Goal: Check status: Check status

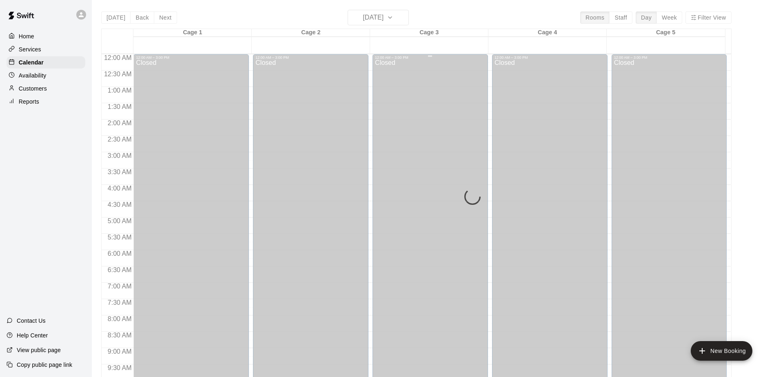
scroll to position [400, 0]
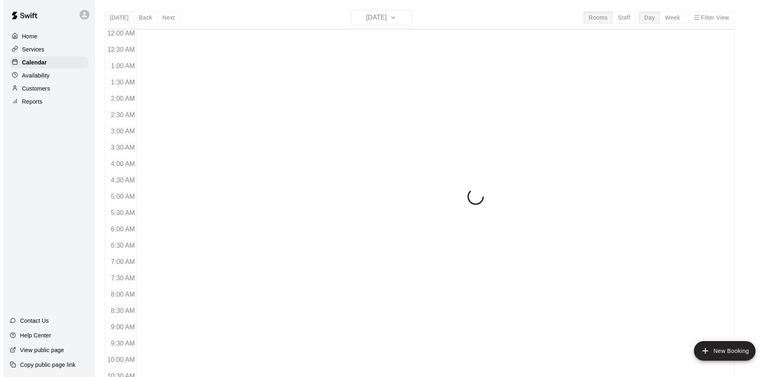
scroll to position [412, 0]
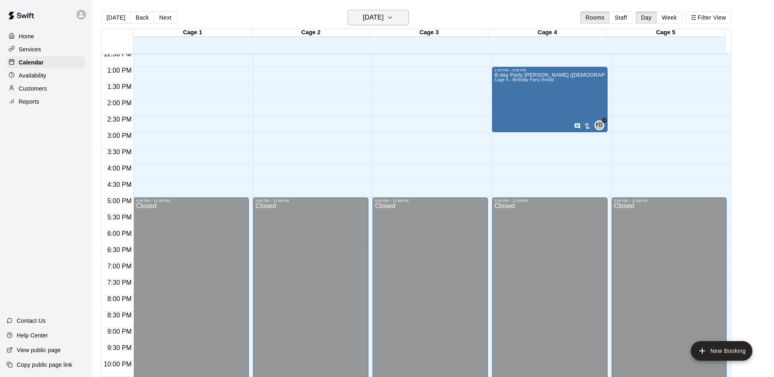
click at [393, 13] on icon "button" at bounding box center [390, 18] width 7 height 10
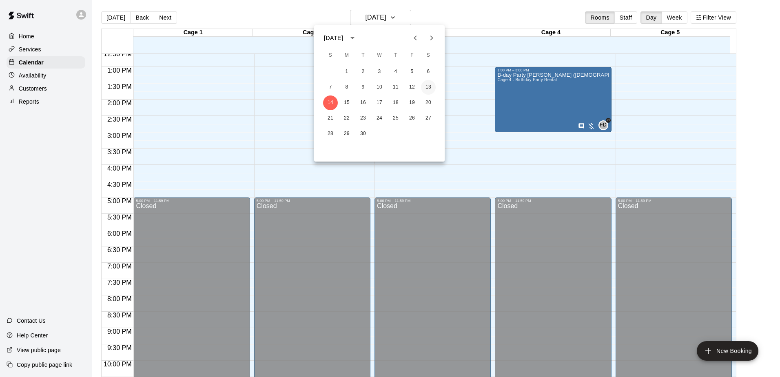
click at [428, 86] on button "13" at bounding box center [428, 87] width 15 height 15
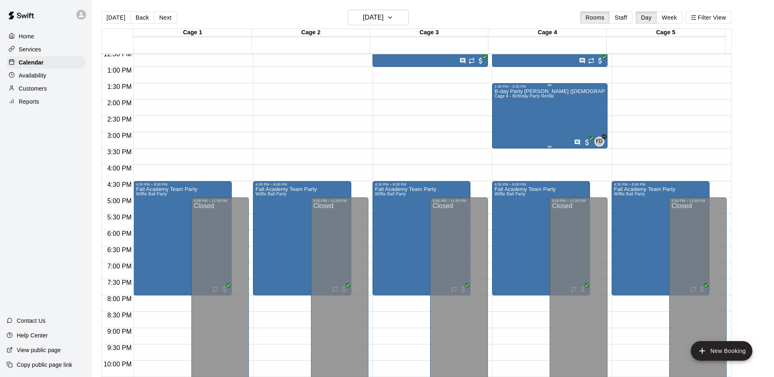
click at [527, 101] on div "B-day Party [PERSON_NAME] ([DEMOGRAPHIC_DATA]) Cage 4 - Birthday Party Rental" at bounding box center [550, 277] width 111 height 377
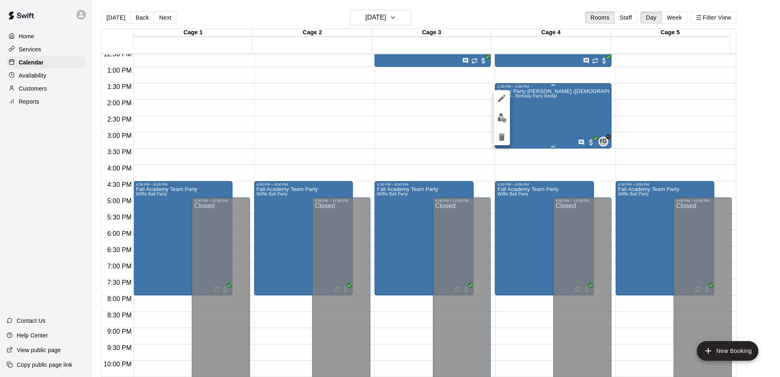
click at [527, 101] on div at bounding box center [390, 188] width 780 height 377
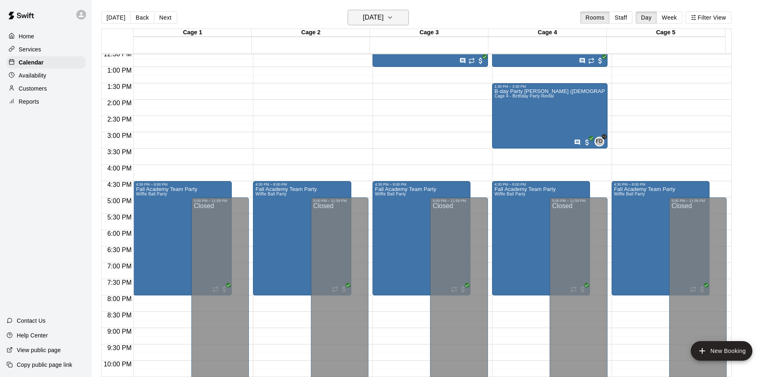
click at [393, 16] on icon "button" at bounding box center [390, 18] width 7 height 10
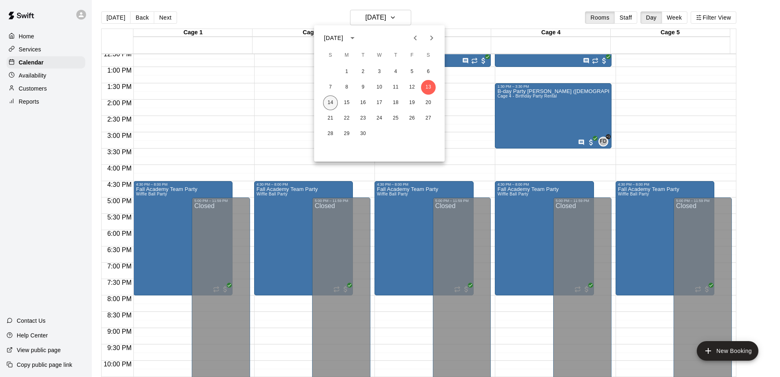
click at [328, 105] on button "14" at bounding box center [330, 102] width 15 height 15
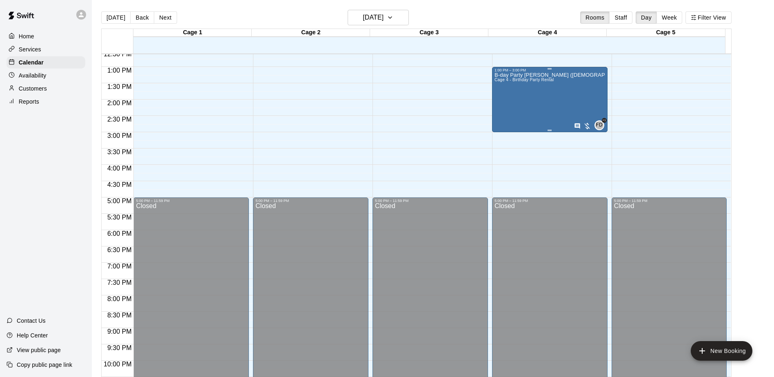
click at [586, 123] on div at bounding box center [582, 126] width 17 height 8
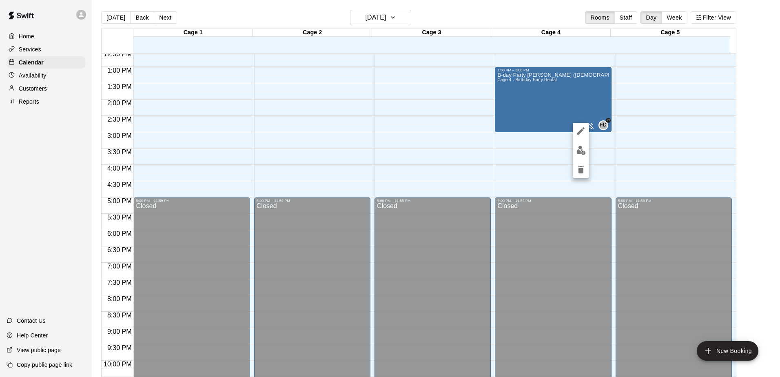
click at [570, 77] on div at bounding box center [390, 188] width 780 height 377
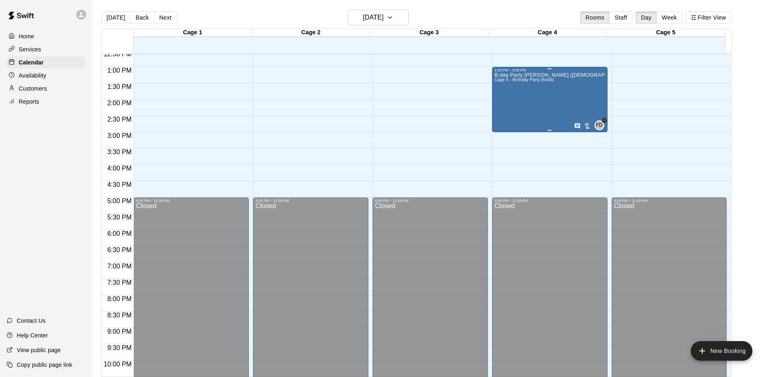
click at [529, 94] on div "B-day Party [PERSON_NAME] ([DEMOGRAPHIC_DATA]) Cage 4 - Birthday Party Rental" at bounding box center [550, 260] width 111 height 377
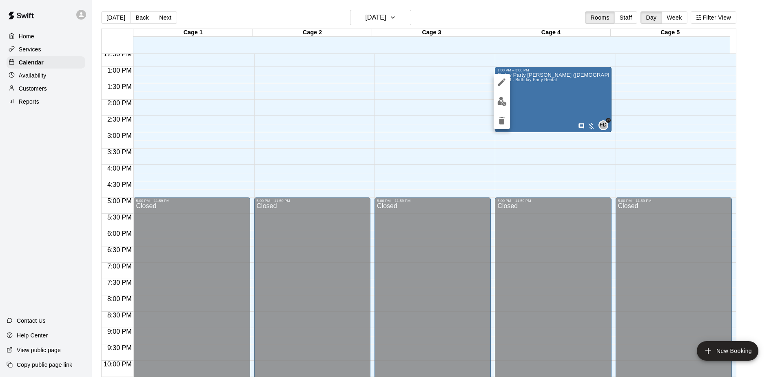
click at [531, 104] on div at bounding box center [390, 188] width 780 height 377
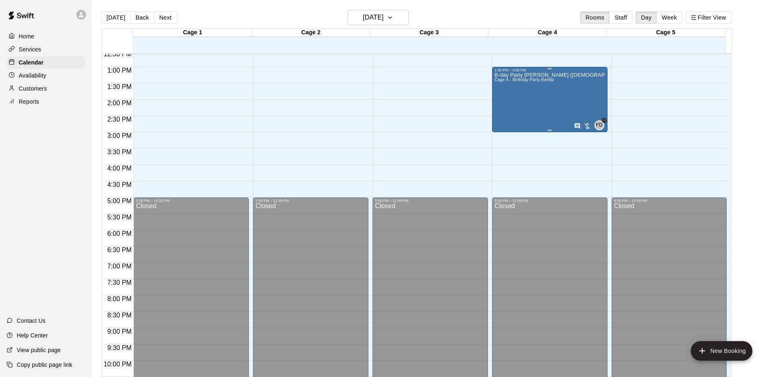
click at [552, 125] on div "B-day Party [PERSON_NAME] ([DEMOGRAPHIC_DATA]) Cage 4 - Birthday Party Rental" at bounding box center [550, 260] width 111 height 377
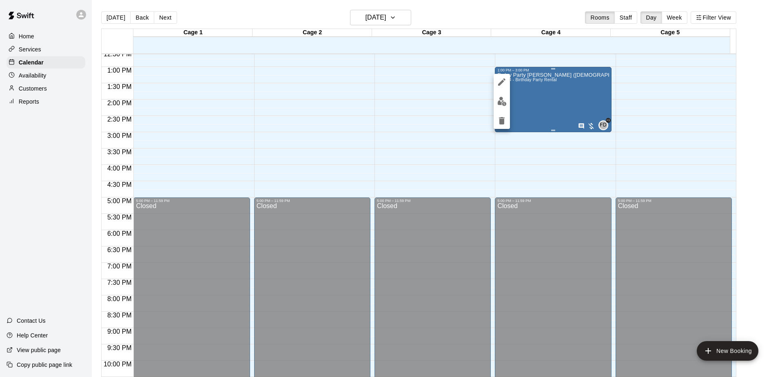
click at [552, 125] on div at bounding box center [390, 188] width 780 height 377
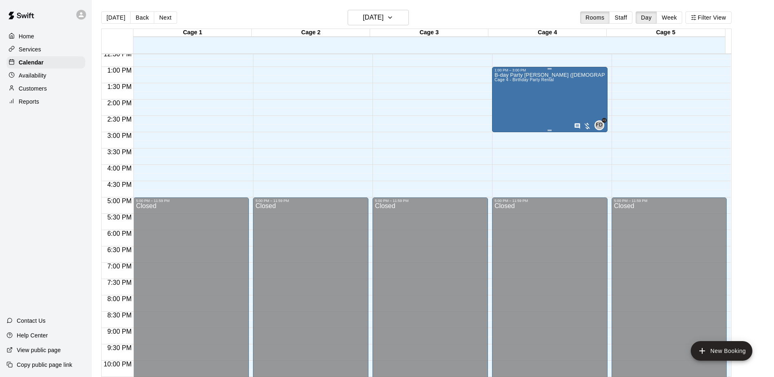
click at [562, 101] on div "B-day Party [PERSON_NAME] ([DEMOGRAPHIC_DATA]) Cage 4 - Birthday Party Rental F…" at bounding box center [550, 260] width 111 height 377
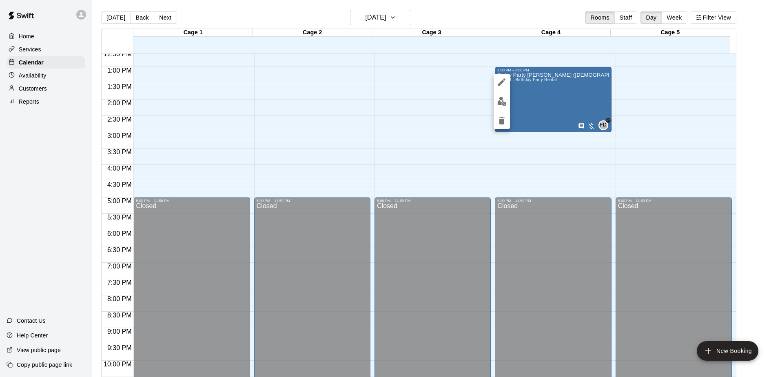
click at [595, 97] on div at bounding box center [390, 188] width 780 height 377
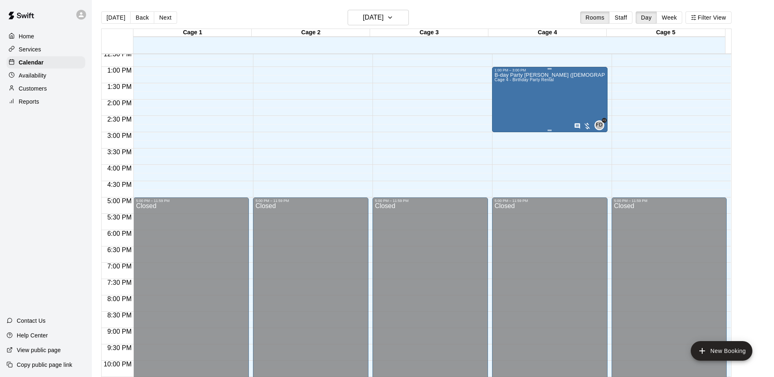
click at [572, 100] on div "B-day Party [PERSON_NAME] ([DEMOGRAPHIC_DATA]) Cage 4 - Birthday Party Rental F…" at bounding box center [550, 260] width 111 height 377
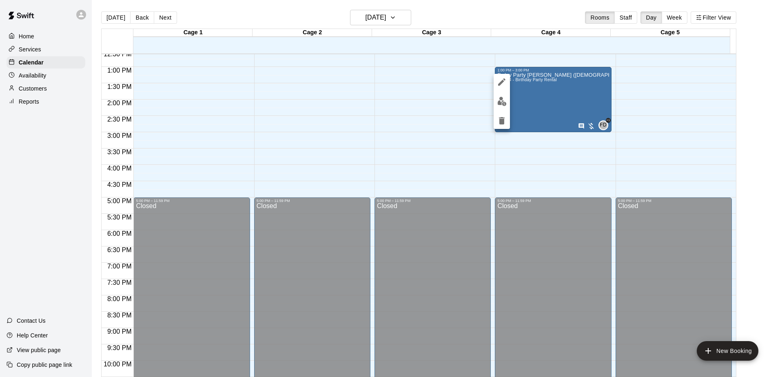
click at [570, 109] on div at bounding box center [390, 188] width 780 height 377
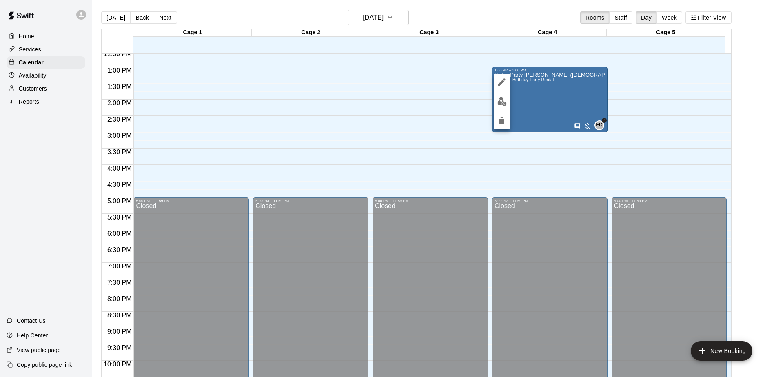
click at [570, 109] on div at bounding box center [387, 188] width 774 height 377
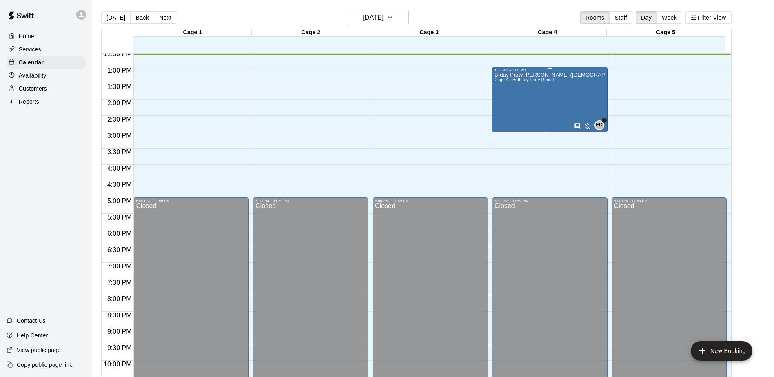
click at [561, 99] on div "B-day Party [PERSON_NAME] ([DEMOGRAPHIC_DATA]) Cage 4 - Birthday Party Rental F…" at bounding box center [550, 260] width 111 height 377
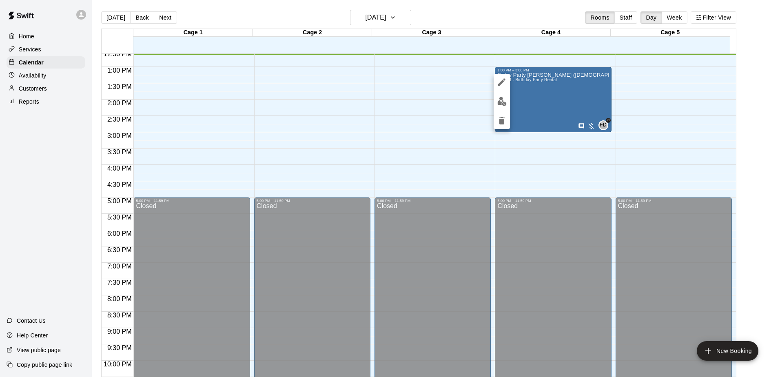
click at [599, 125] on div at bounding box center [390, 188] width 780 height 377
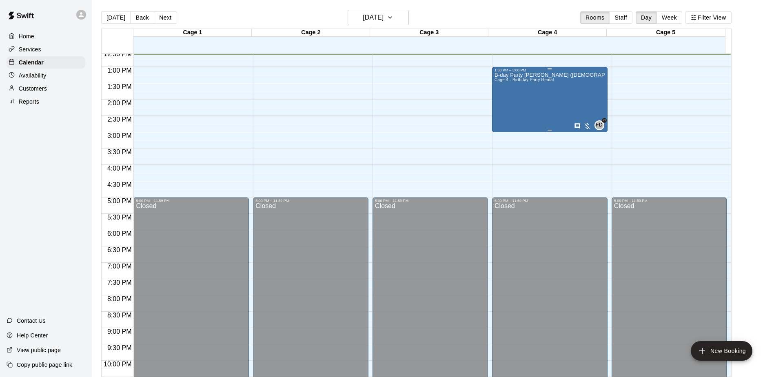
click at [584, 91] on div "B-day Party [PERSON_NAME] ([DEMOGRAPHIC_DATA]) Cage 4 - Birthday Party Rental F…" at bounding box center [550, 260] width 111 height 377
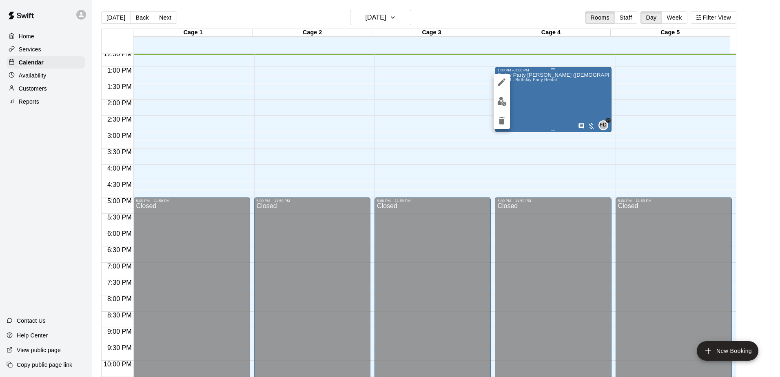
click at [584, 91] on div at bounding box center [390, 188] width 780 height 377
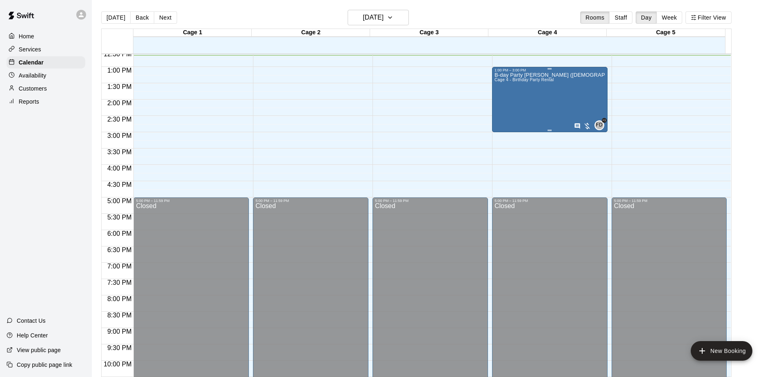
click at [544, 94] on div "B-day Party [PERSON_NAME] ([DEMOGRAPHIC_DATA]) Cage 4 - Birthday Party Rental" at bounding box center [550, 260] width 111 height 377
click at [600, 126] on span "FD" at bounding box center [599, 125] width 7 height 8
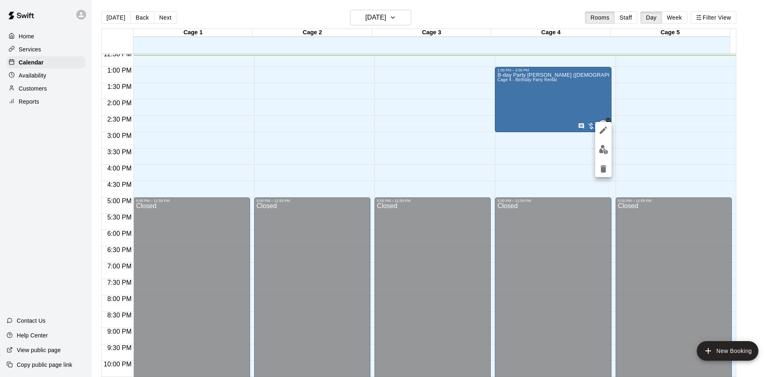
click at [577, 93] on div at bounding box center [390, 188] width 780 height 377
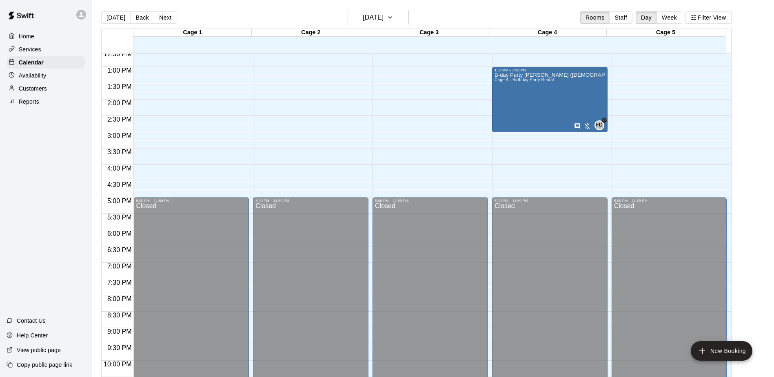
click at [408, 117] on div "12:00 AM – 9:00 AM Closed 5:00 PM – 11:59 PM Closed 8:30 AM – 10:30 AM 9U Team …" at bounding box center [430, 34] width 115 height 783
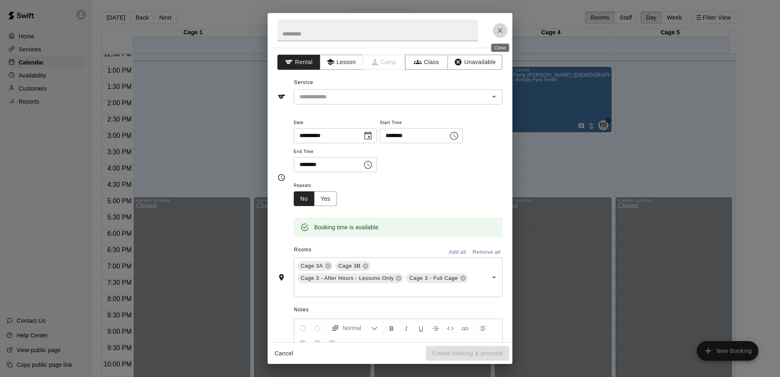
click at [504, 32] on icon "Close" at bounding box center [500, 31] width 8 height 8
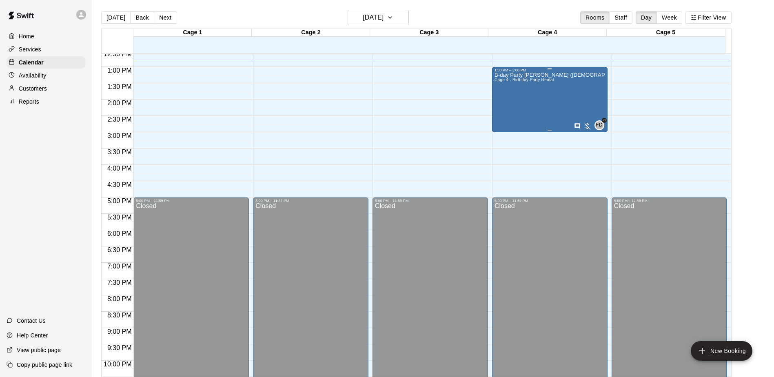
click at [562, 95] on div "B-day Party [PERSON_NAME] ([DEMOGRAPHIC_DATA]) Cage 4 - Birthday Party Rental F…" at bounding box center [550, 260] width 111 height 377
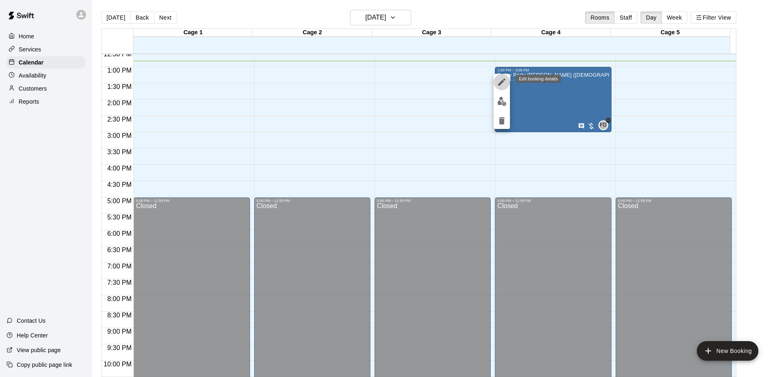
click at [504, 81] on icon "edit" at bounding box center [502, 82] width 10 height 10
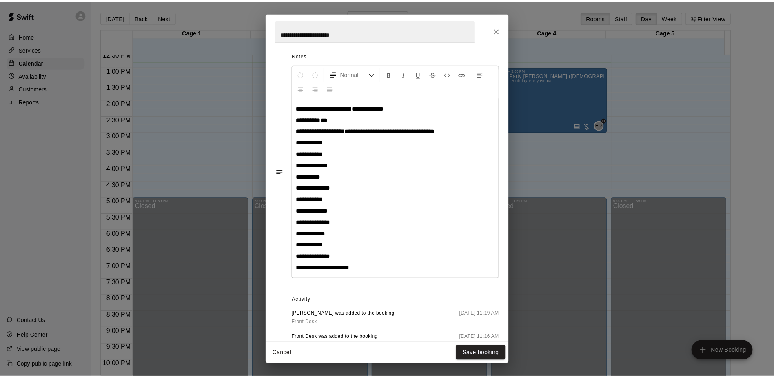
scroll to position [143, 0]
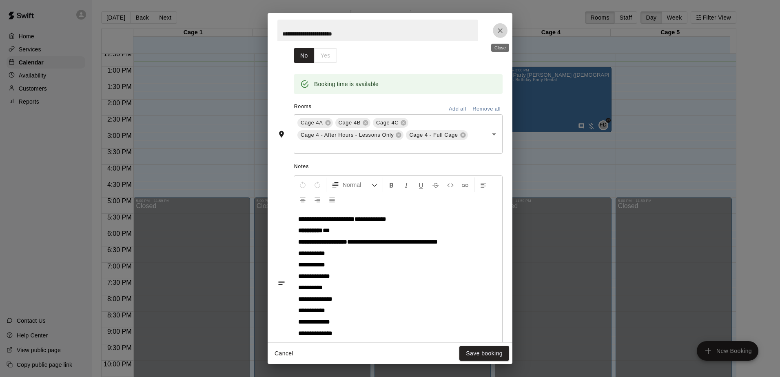
click at [501, 30] on icon "Close" at bounding box center [500, 30] width 5 height 5
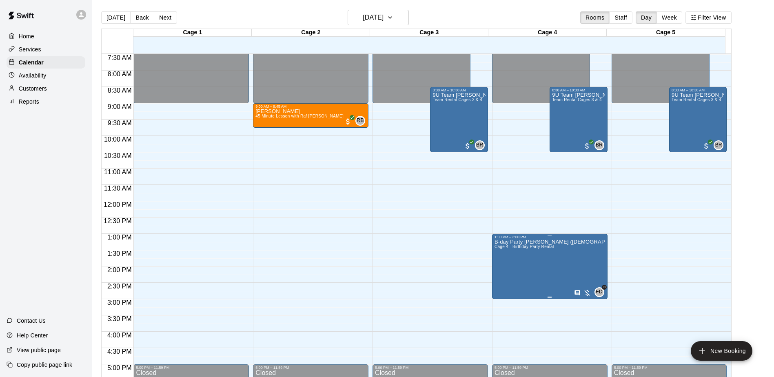
scroll to position [286, 0]
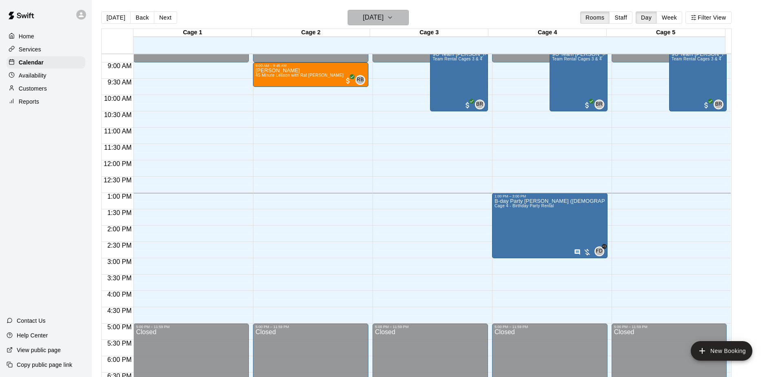
click at [409, 15] on button "[DATE]" at bounding box center [378, 18] width 61 height 16
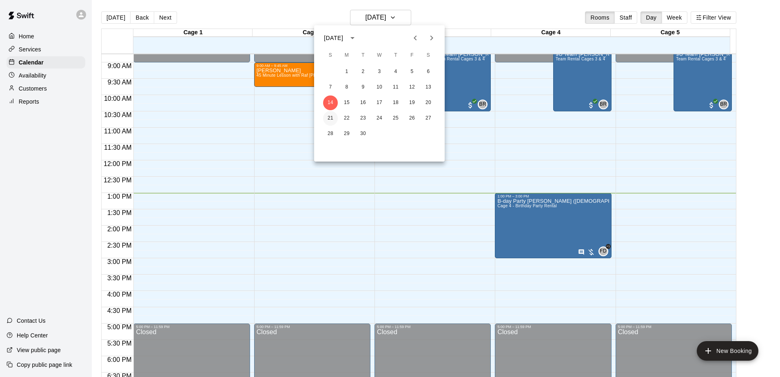
click at [330, 116] on button "21" at bounding box center [330, 118] width 15 height 15
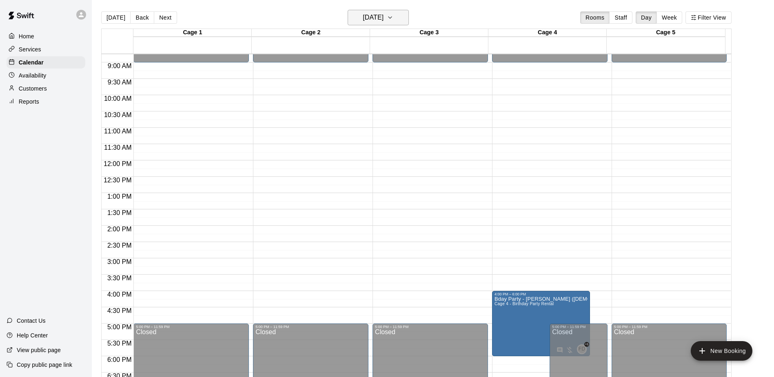
click at [378, 15] on h6 "[DATE]" at bounding box center [373, 17] width 21 height 11
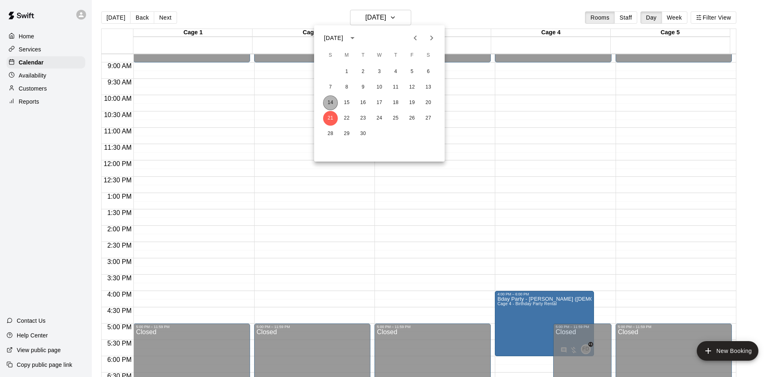
click at [333, 102] on button "14" at bounding box center [330, 102] width 15 height 15
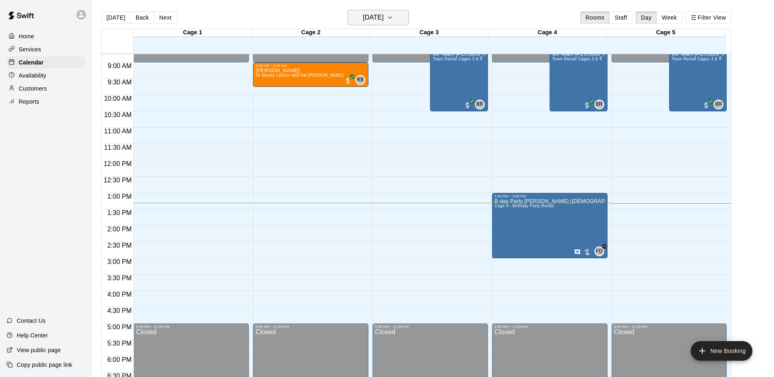
click at [379, 12] on h6 "[DATE]" at bounding box center [373, 17] width 21 height 11
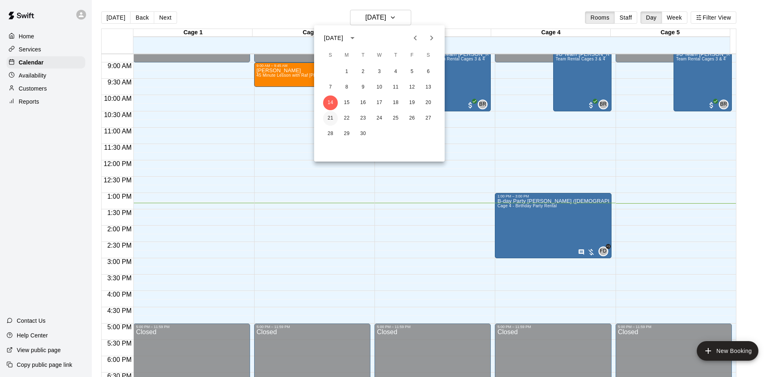
click at [332, 111] on button "21" at bounding box center [330, 118] width 15 height 15
